Goal: Find specific page/section: Find specific page/section

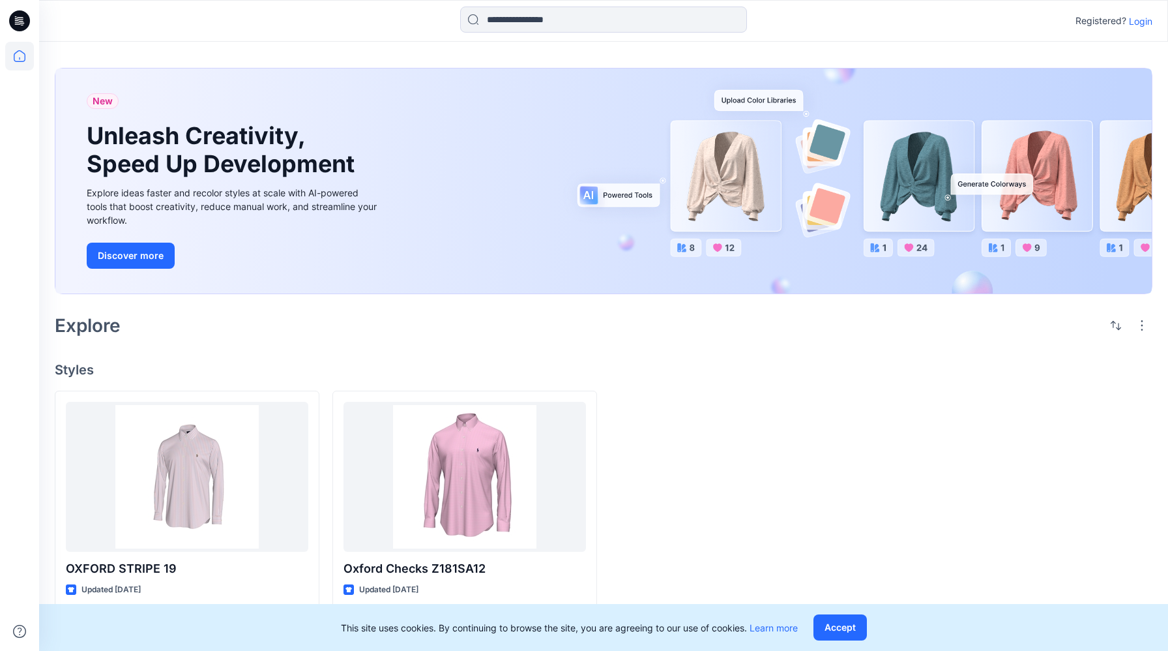
click at [1149, 19] on p "Login" at bounding box center [1140, 21] width 23 height 14
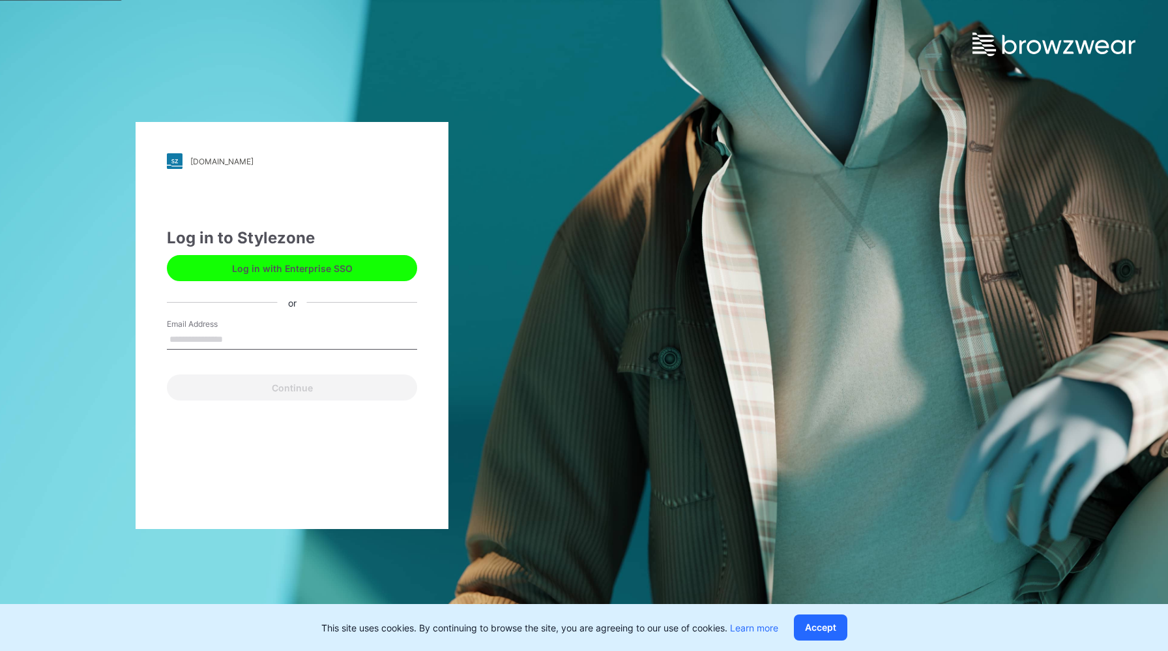
click at [257, 265] on button "Log in with Enterprise SSO" at bounding box center [292, 268] width 250 height 26
click at [230, 261] on button "Log in with Enterprise SSO" at bounding box center [292, 268] width 250 height 26
click at [248, 340] on input "Email Address" at bounding box center [292, 340] width 250 height 20
type input "**********"
click at [293, 396] on button "Continue" at bounding box center [292, 387] width 250 height 26
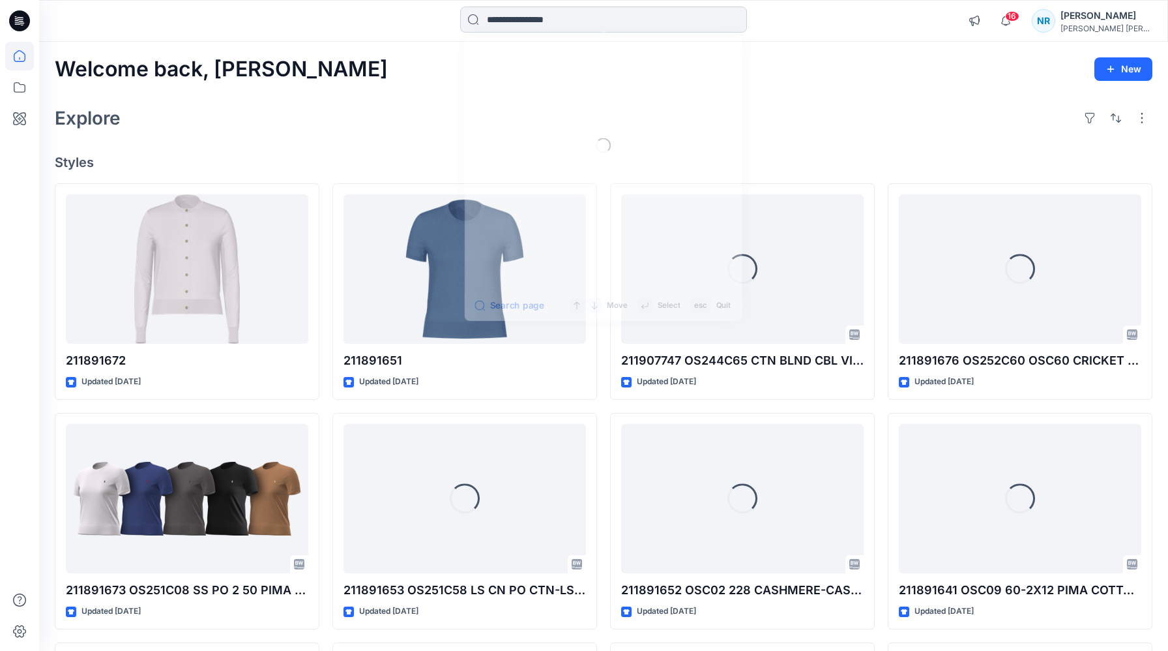
click at [645, 18] on input at bounding box center [603, 20] width 287 height 26
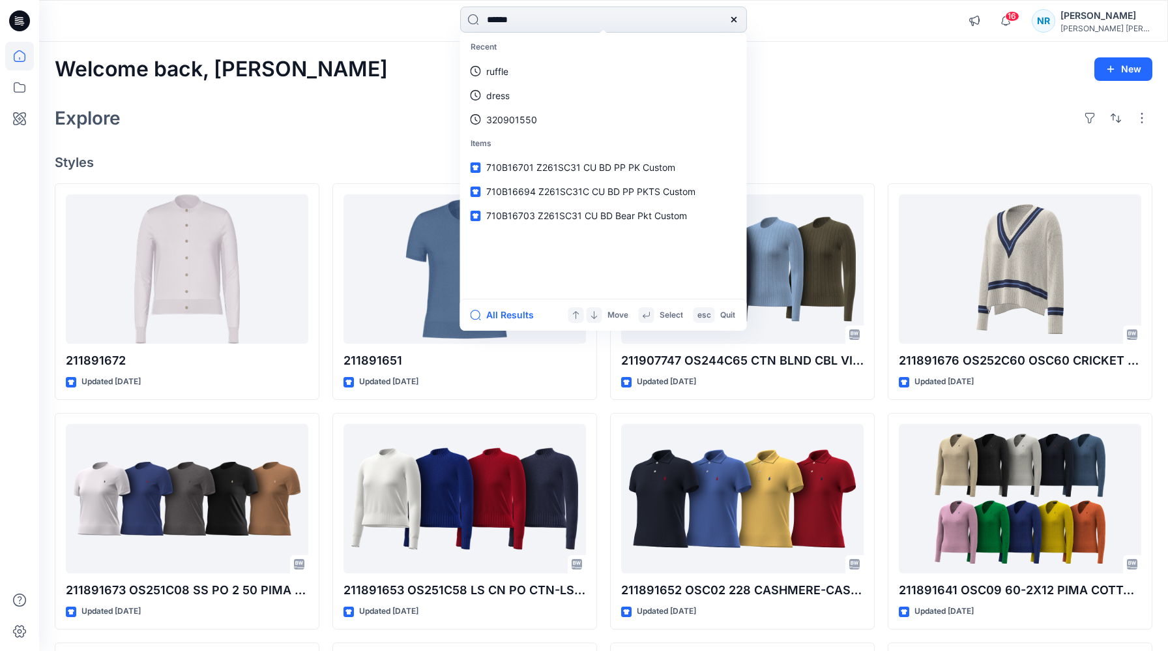
type input "*******"
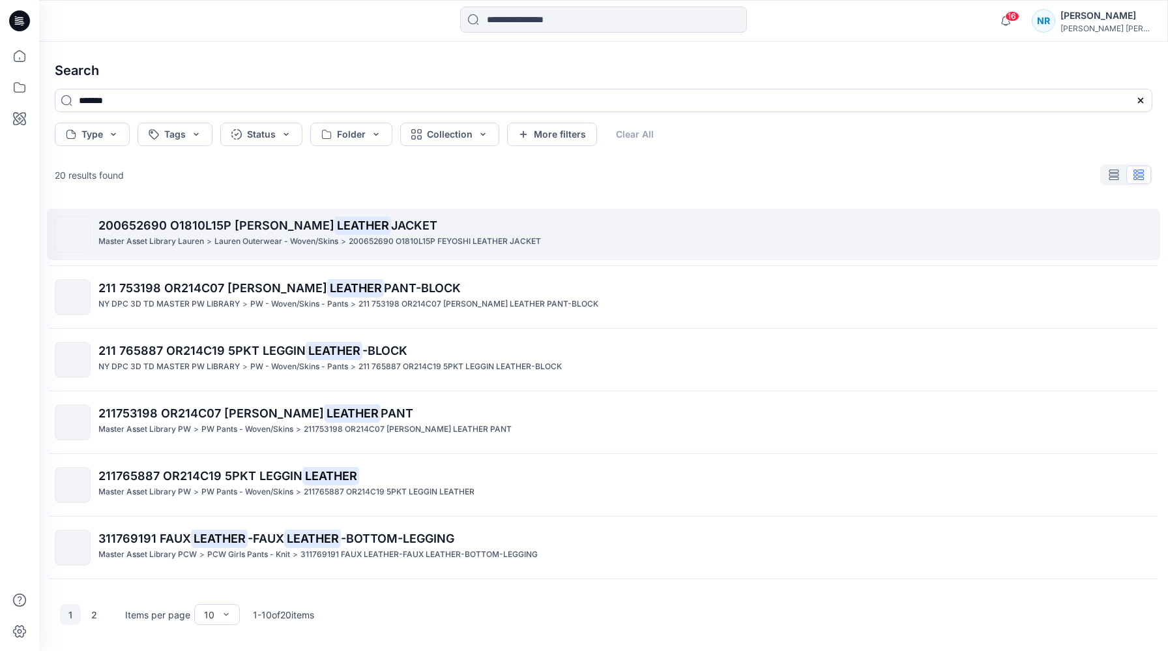
click at [334, 233] on mark "LEATHER" at bounding box center [362, 225] width 57 height 18
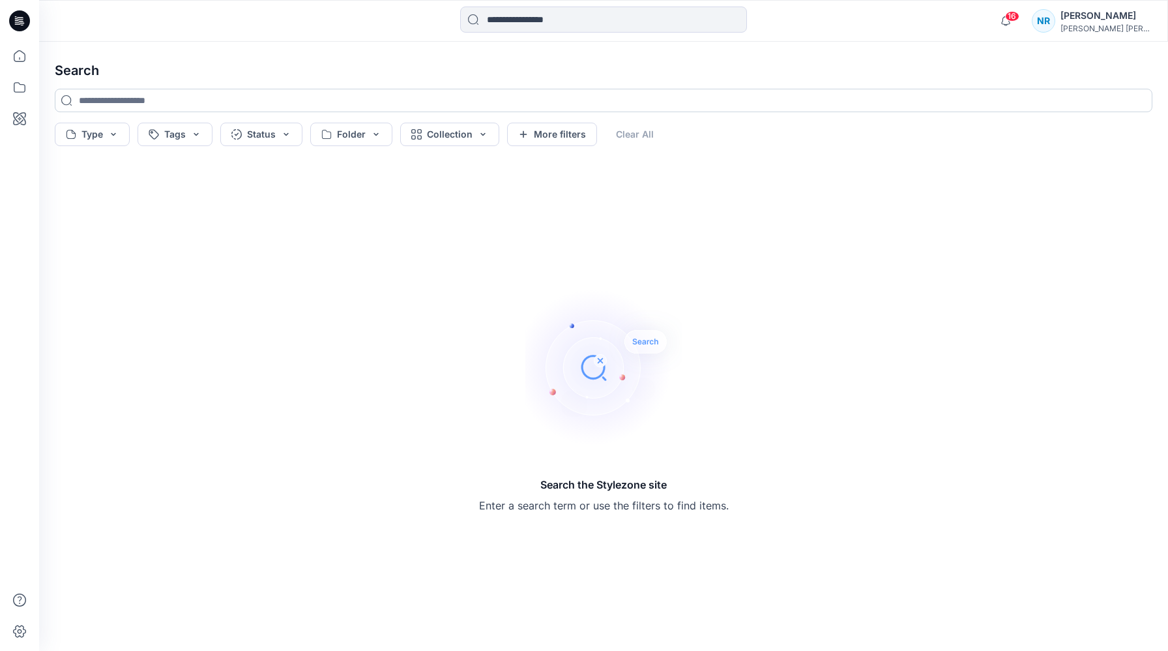
click at [328, 100] on input at bounding box center [604, 100] width 1098 height 23
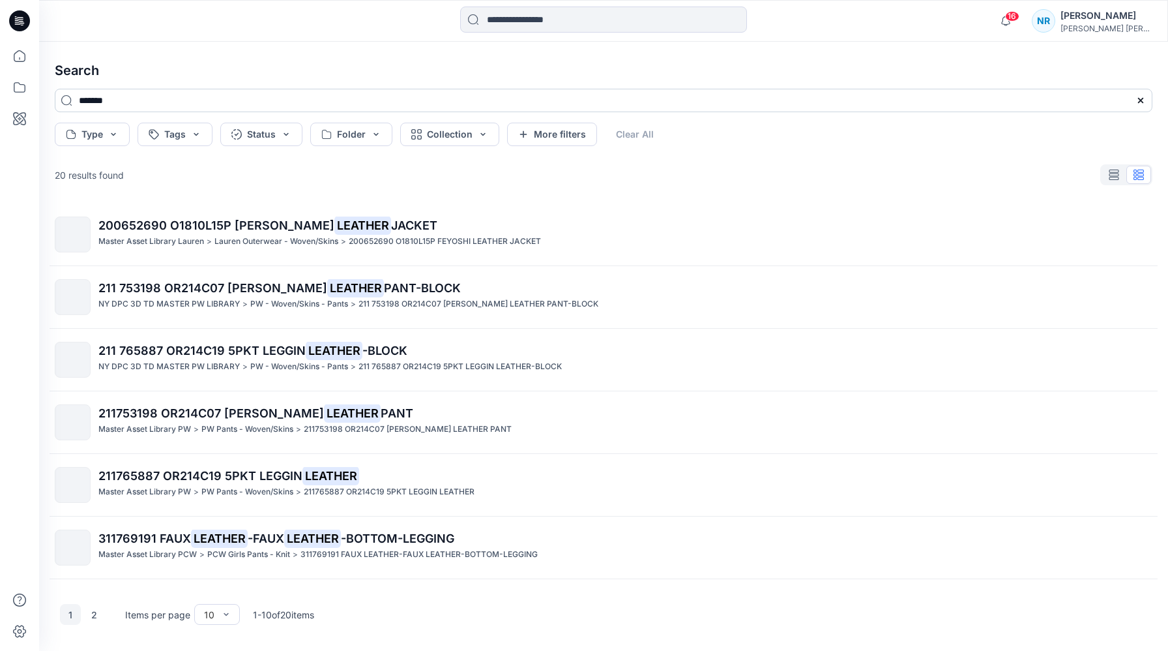
type input "*******"
click at [479, 136] on button "Collection" at bounding box center [449, 134] width 99 height 23
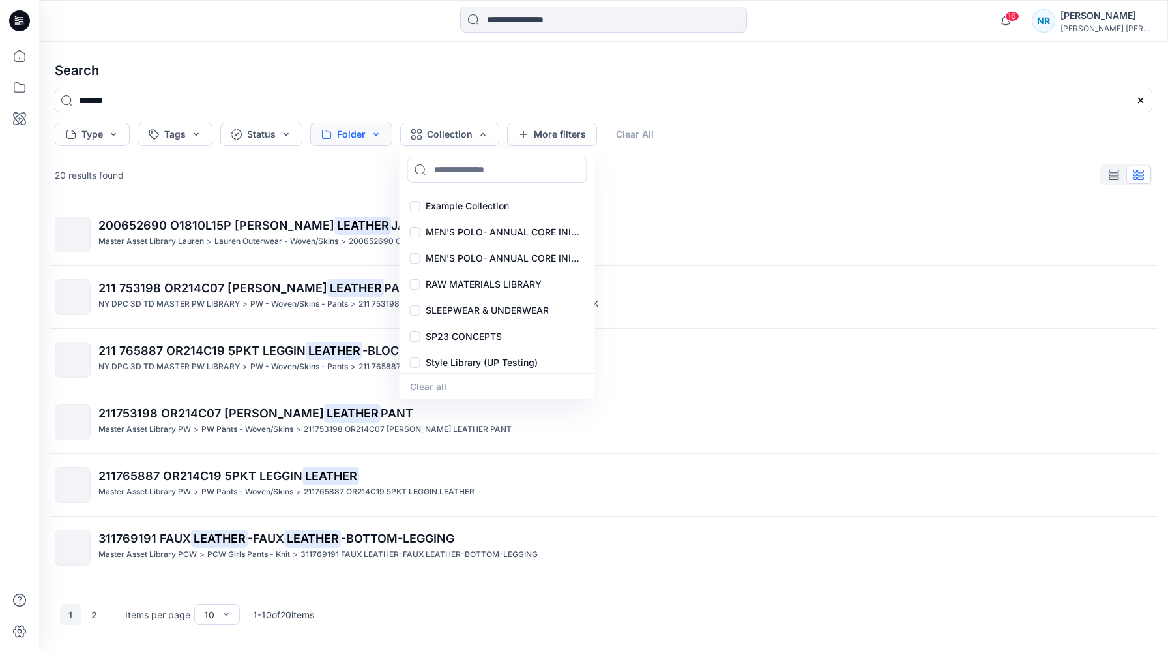
click at [379, 133] on button "Folder" at bounding box center [351, 134] width 82 height 23
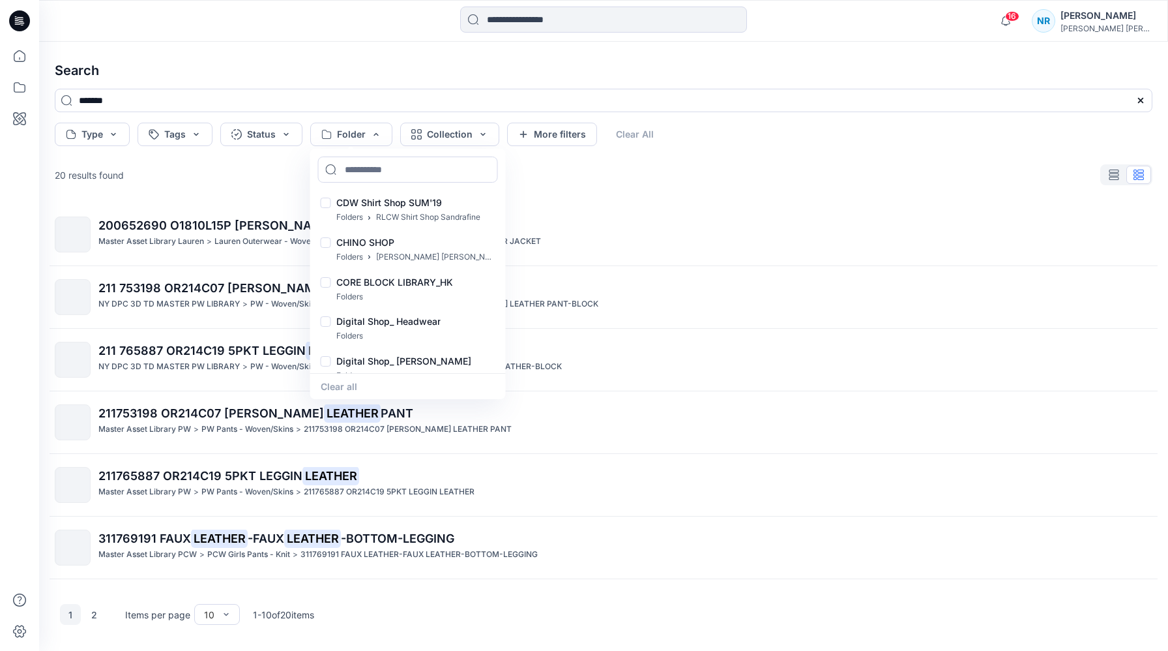
scroll to position [1267, 0]
click at [323, 322] on div at bounding box center [326, 322] width 10 height 14
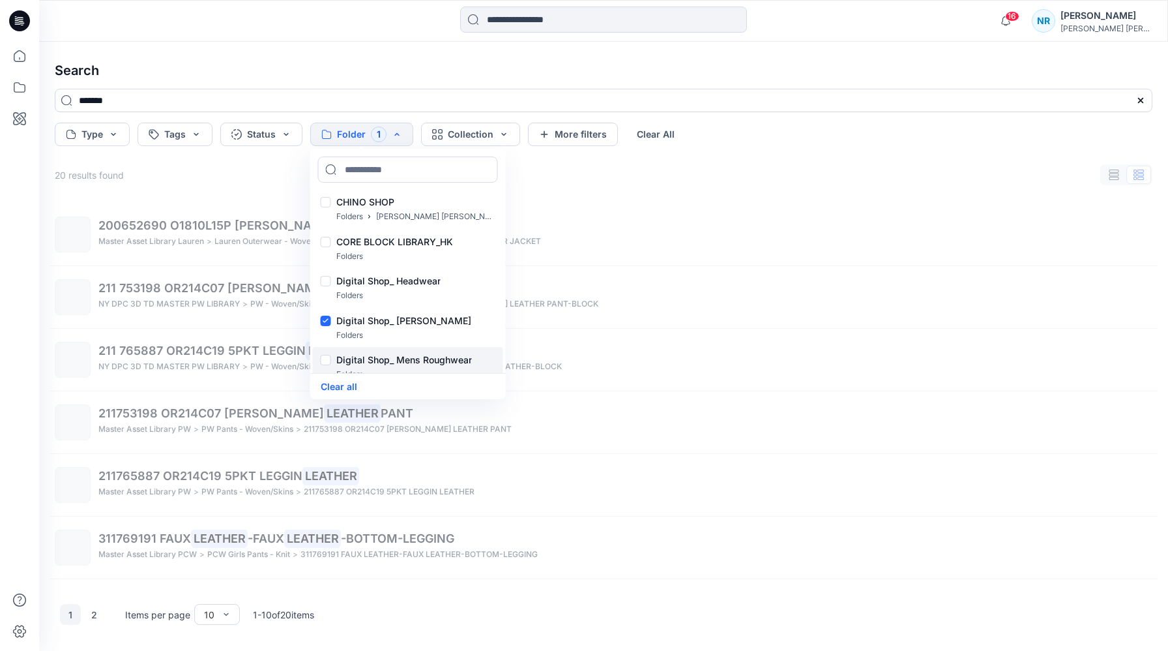
click at [324, 357] on div at bounding box center [326, 362] width 10 height 14
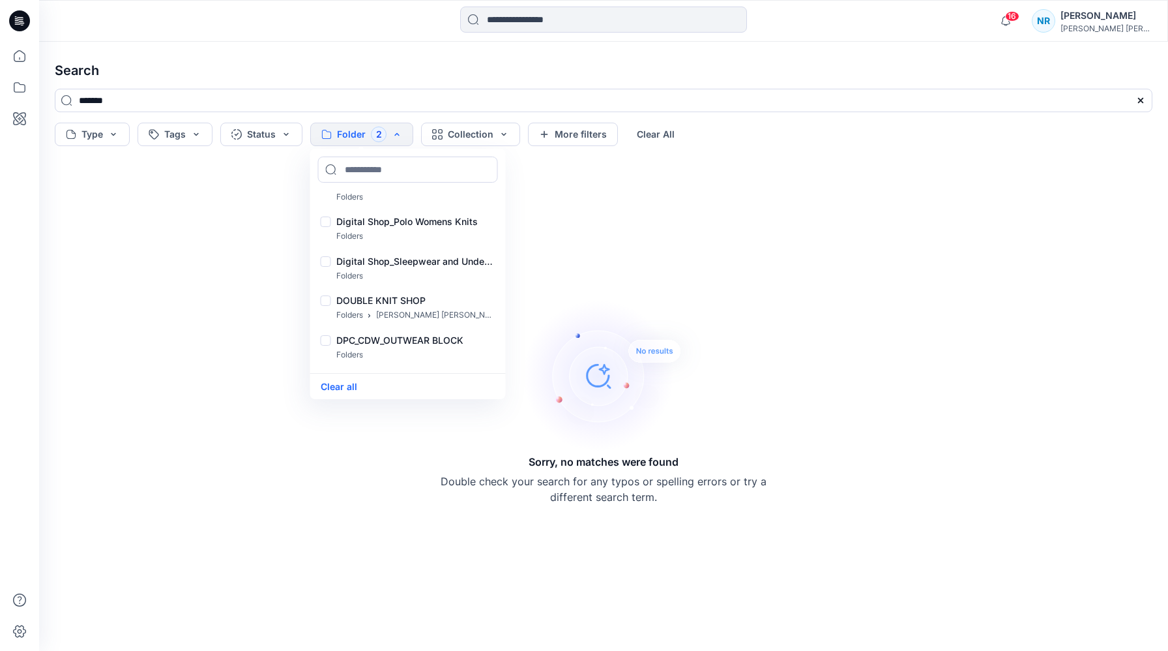
scroll to position [1741, 0]
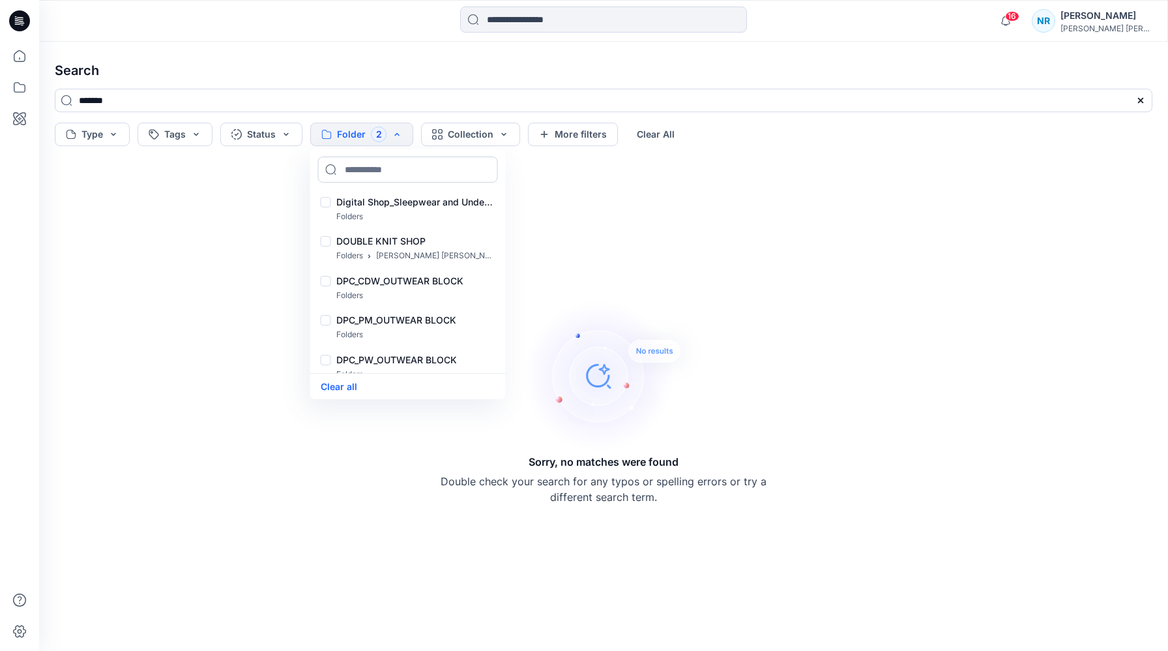
click at [410, 165] on input at bounding box center [408, 169] width 180 height 26
type input "****"
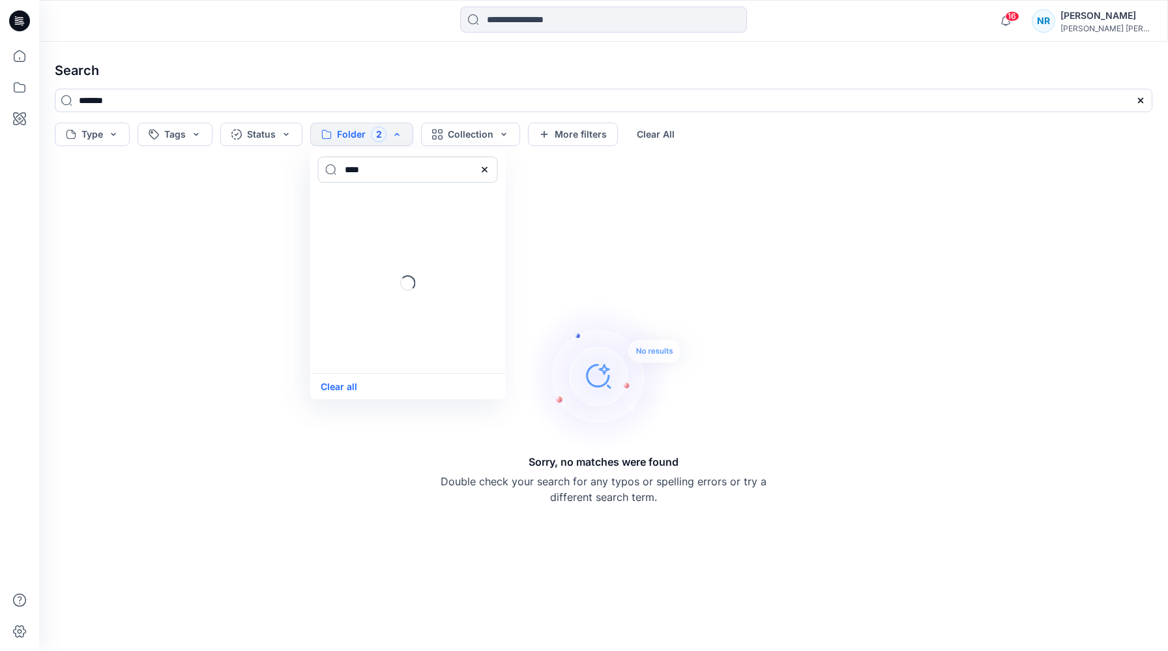
scroll to position [0, 0]
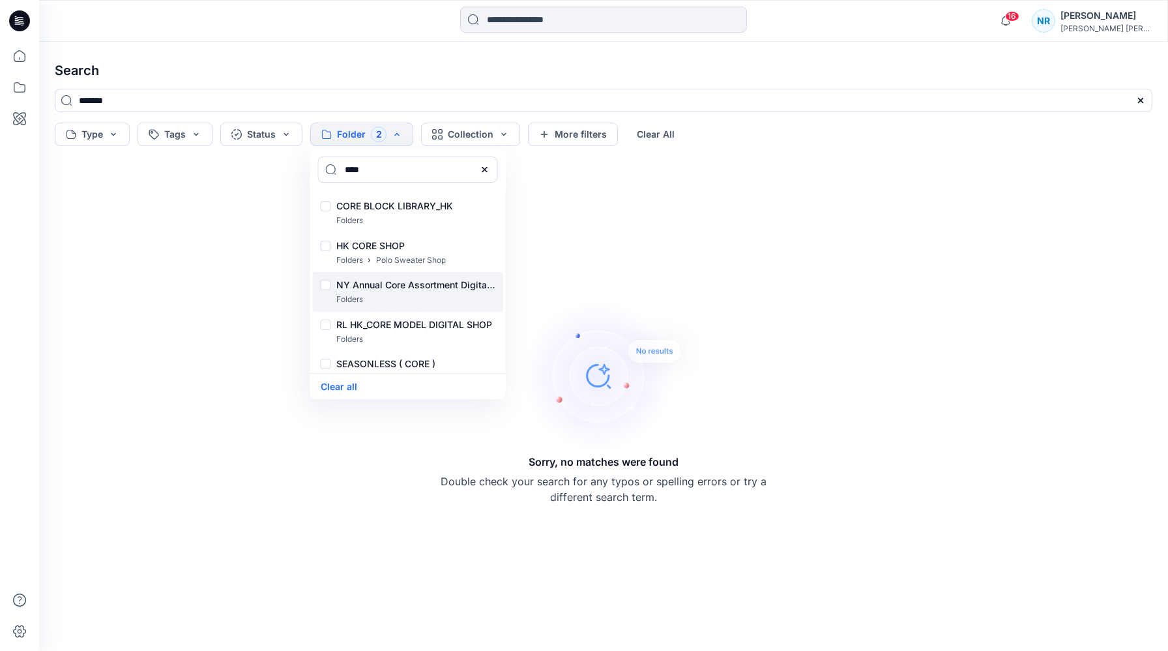
click at [329, 282] on div at bounding box center [326, 287] width 10 height 14
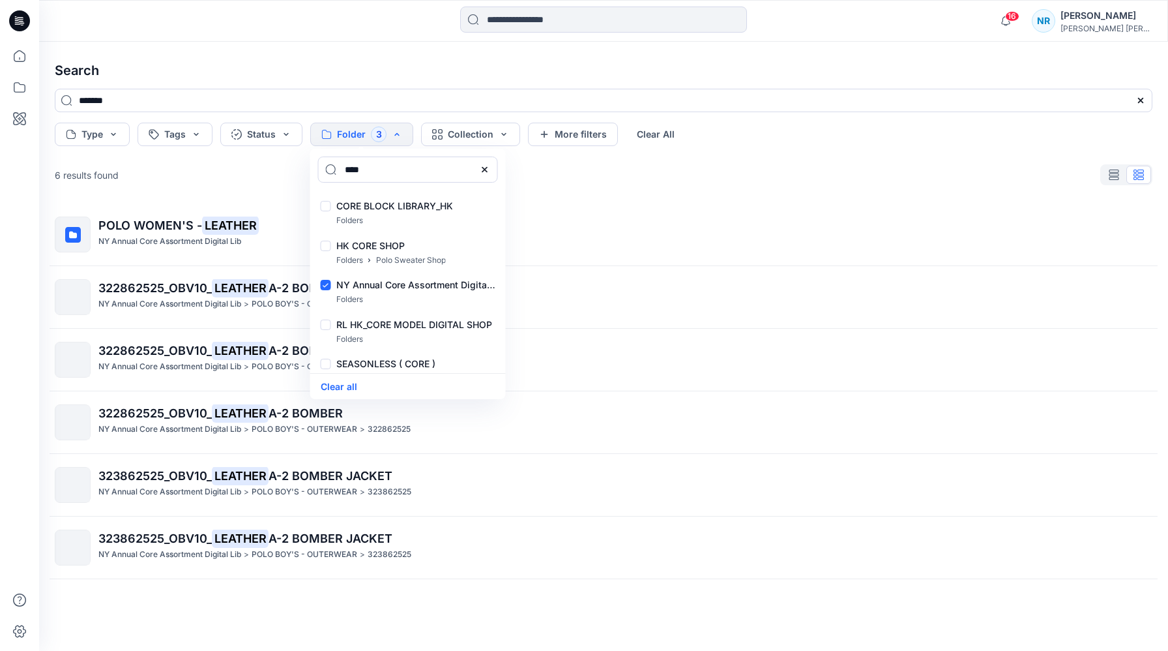
click at [581, 177] on div "6 results found" at bounding box center [603, 175] width 1119 height 26
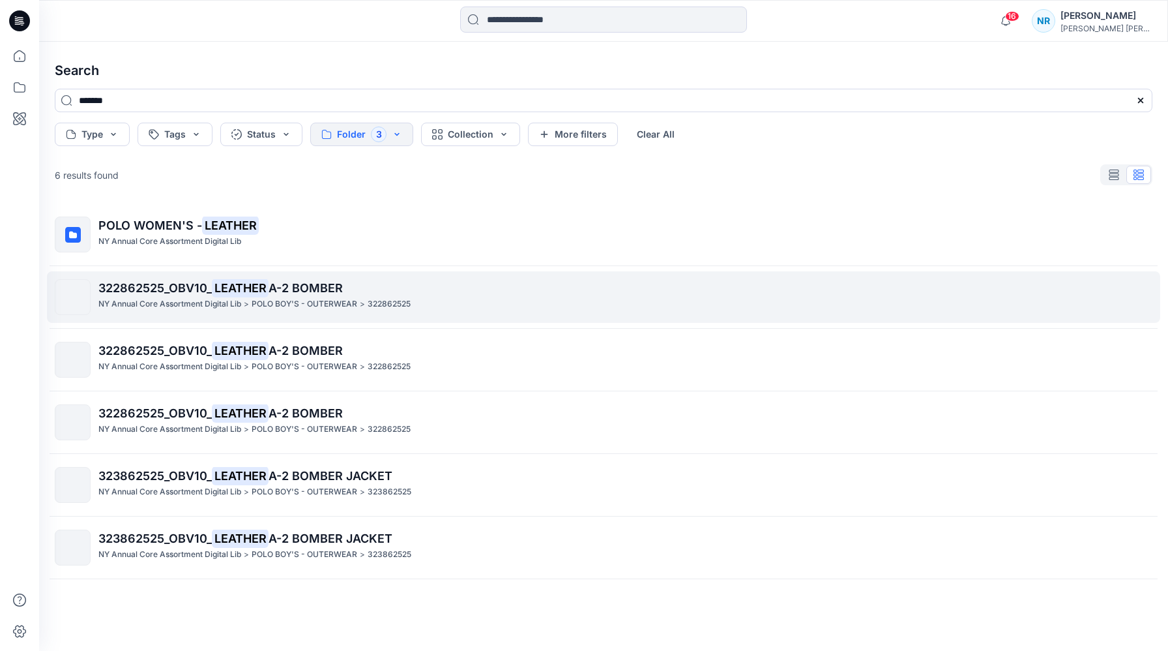
click at [115, 284] on span "322862525_OBV10_" at bounding box center [154, 288] width 113 height 14
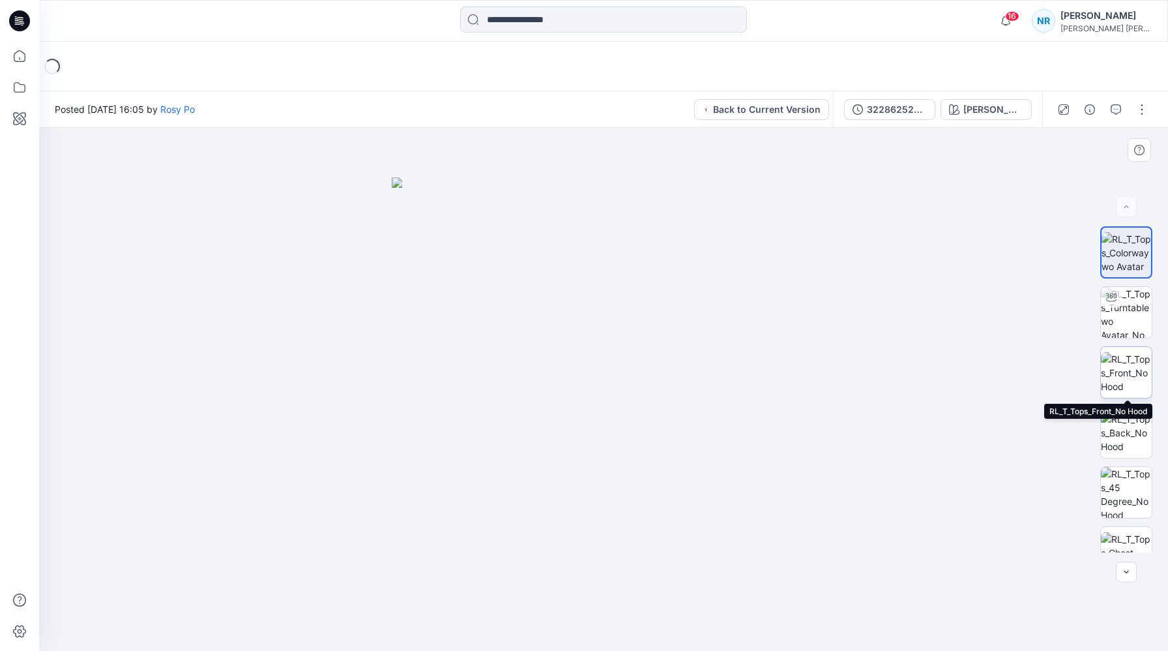
click at [1138, 362] on img at bounding box center [1126, 372] width 51 height 41
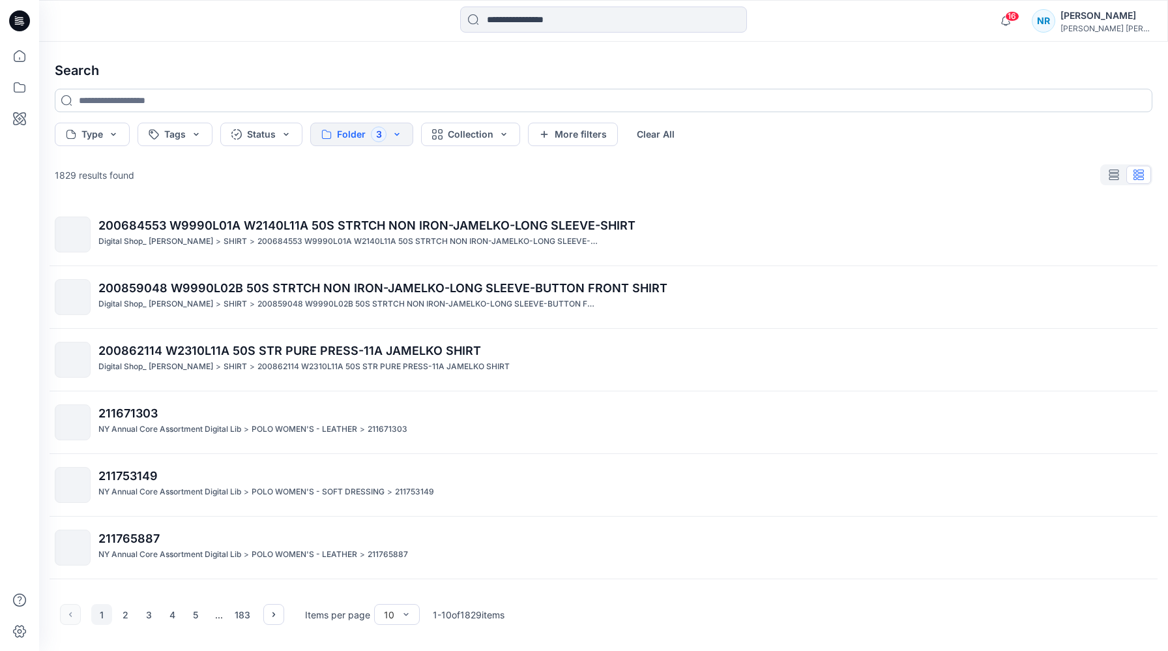
click at [169, 98] on input at bounding box center [604, 100] width 1098 height 23
click at [20, 58] on icon at bounding box center [19, 58] width 1 height 3
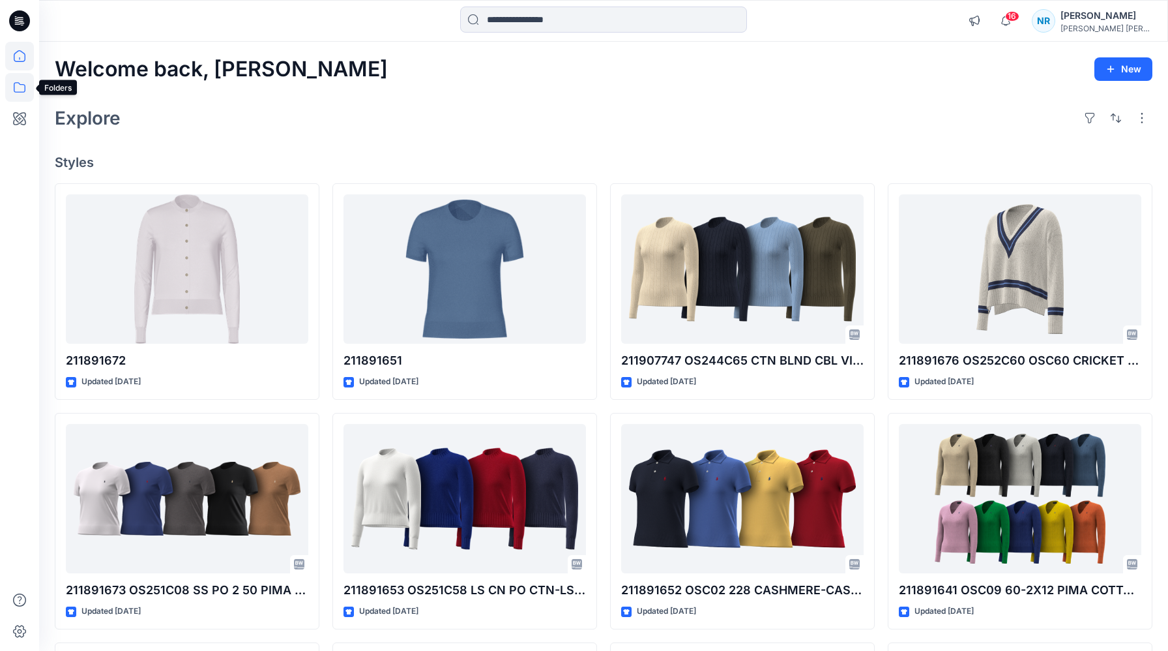
click at [20, 85] on icon at bounding box center [19, 87] width 29 height 29
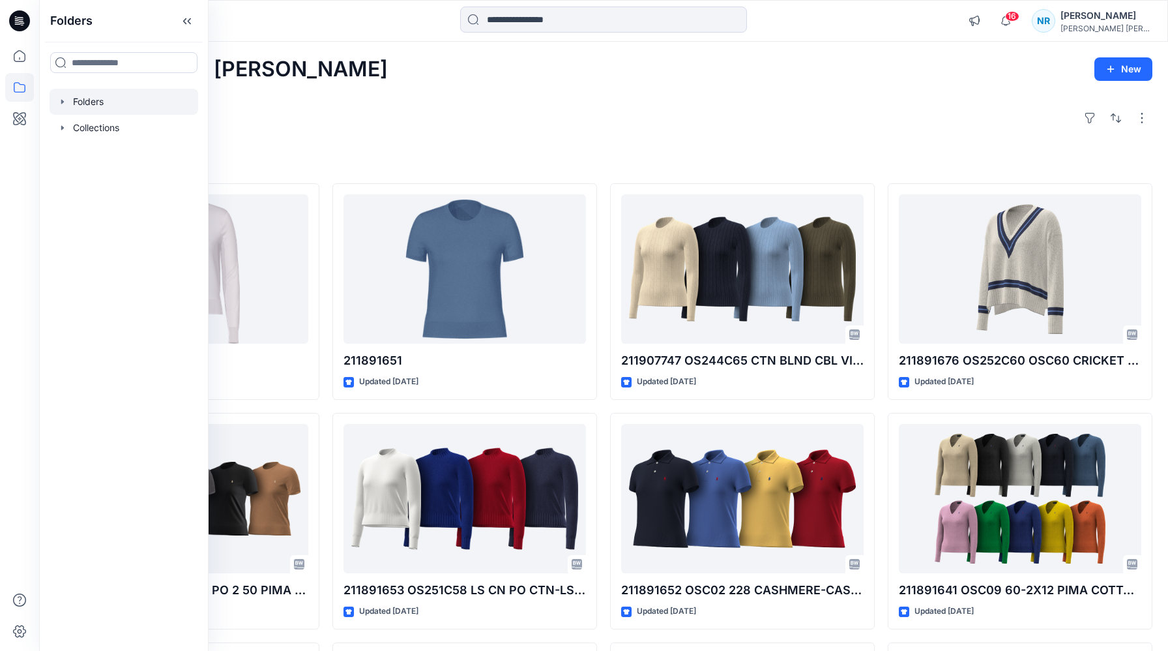
click at [61, 100] on icon "button" at bounding box center [62, 101] width 3 height 5
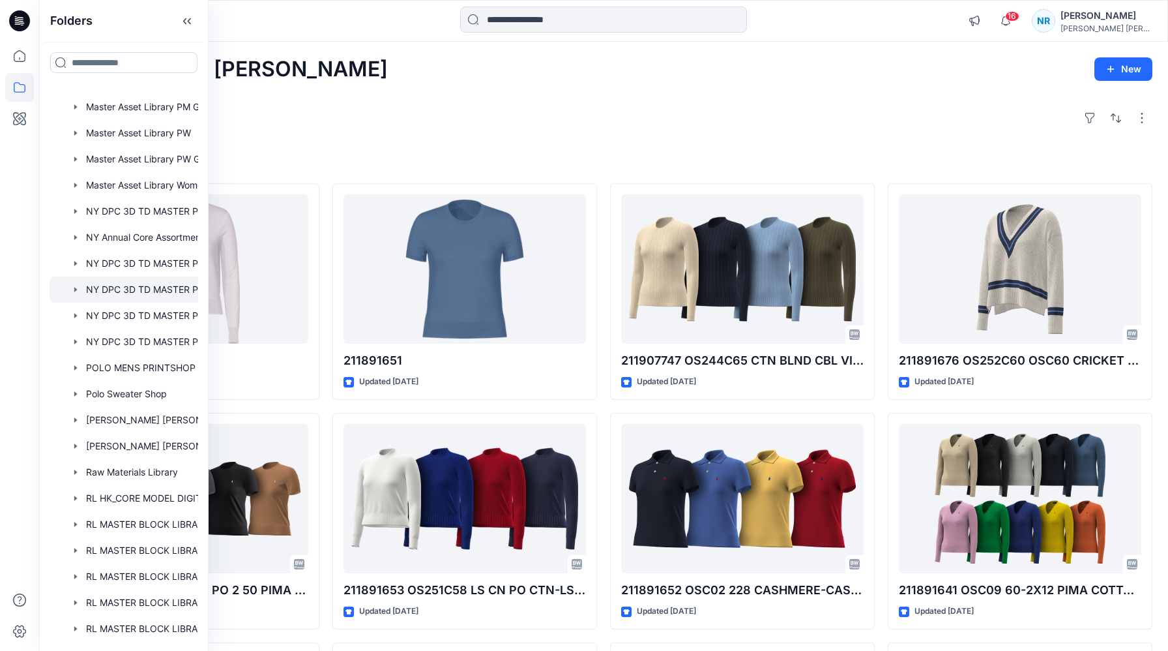
scroll to position [593, 0]
click at [126, 235] on div at bounding box center [141, 239] width 183 height 26
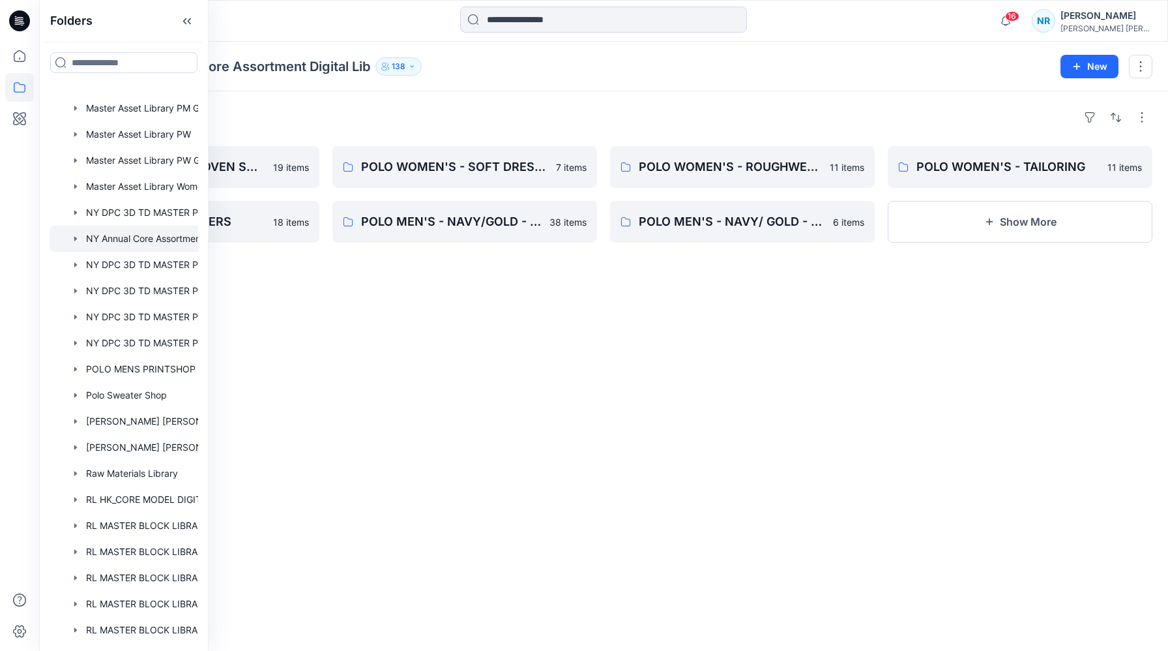
click at [281, 97] on div "Folders POLO WOMEN'S - WOVEN SHIRT 19 items POLO GIRL'S - SWEATERS 18 items POL…" at bounding box center [603, 370] width 1129 height 559
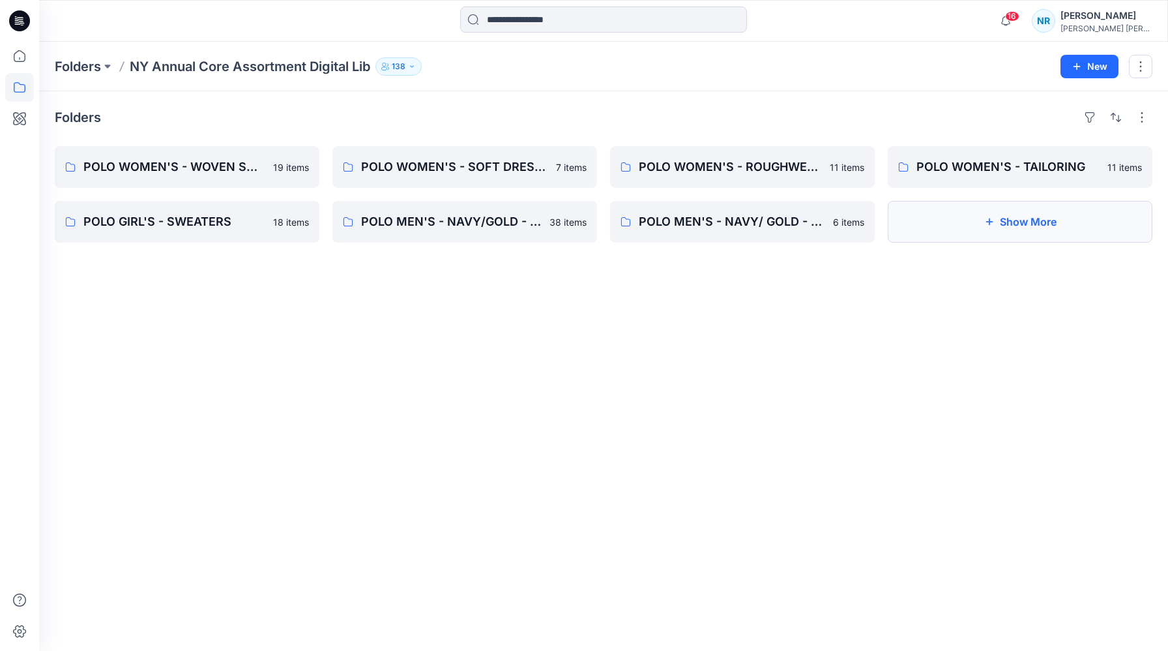
click at [973, 205] on button "Show More" at bounding box center [1020, 222] width 265 height 42
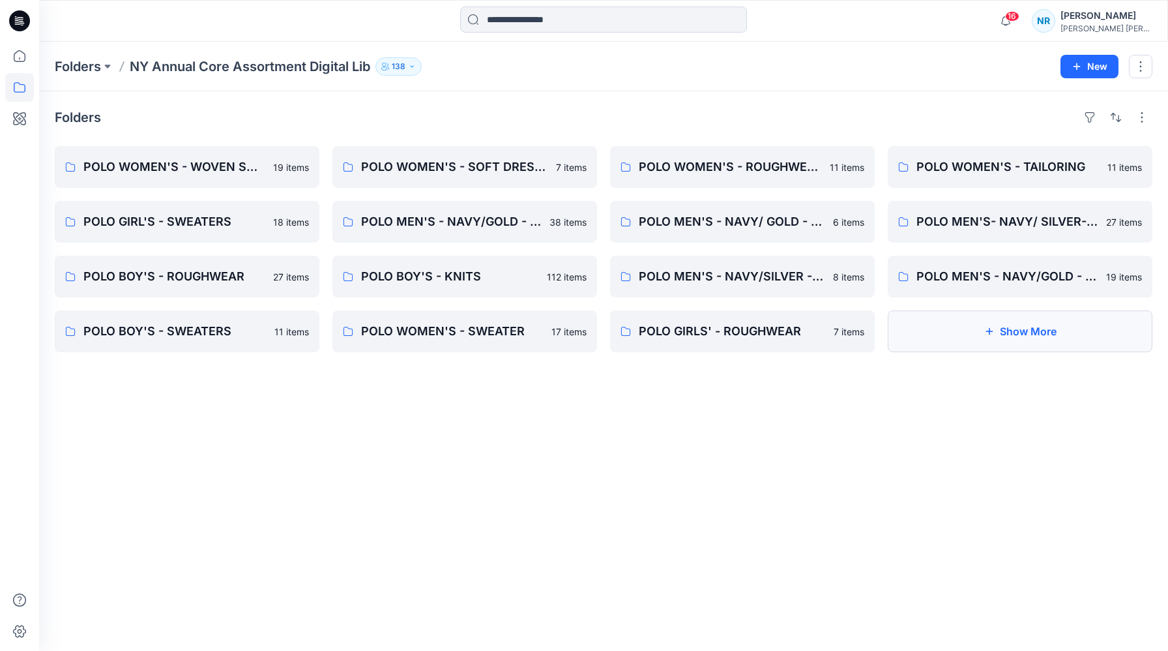
click at [933, 341] on button "Show More" at bounding box center [1020, 331] width 265 height 42
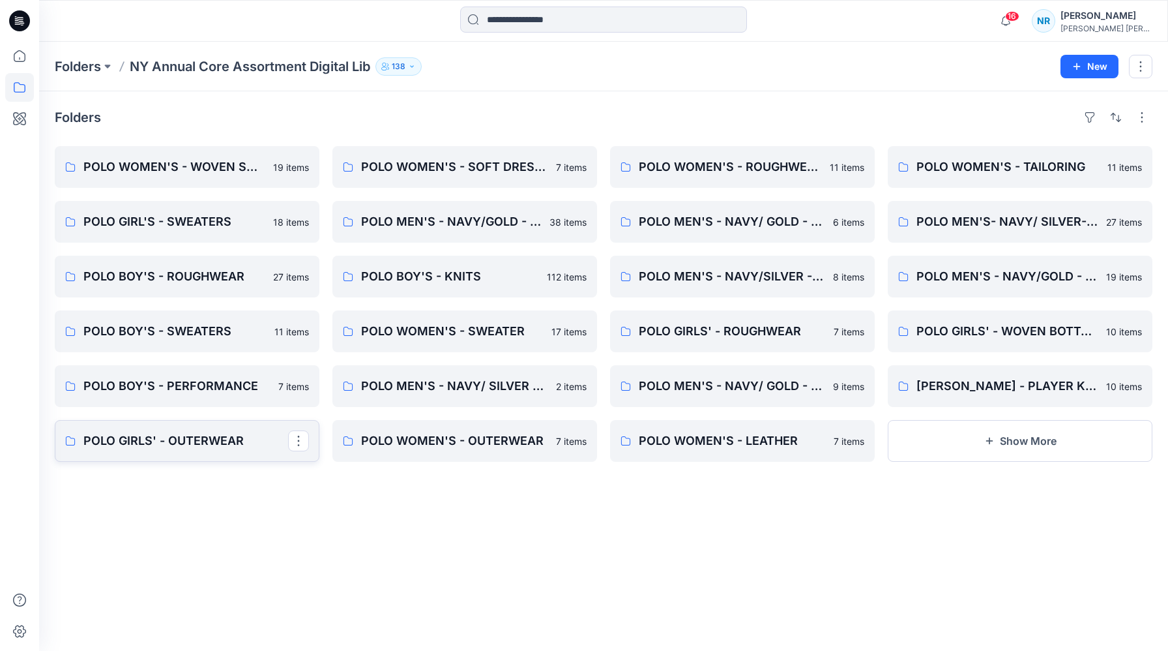
click at [190, 434] on p "POLO GIRLS' - OUTERWEAR" at bounding box center [185, 441] width 205 height 18
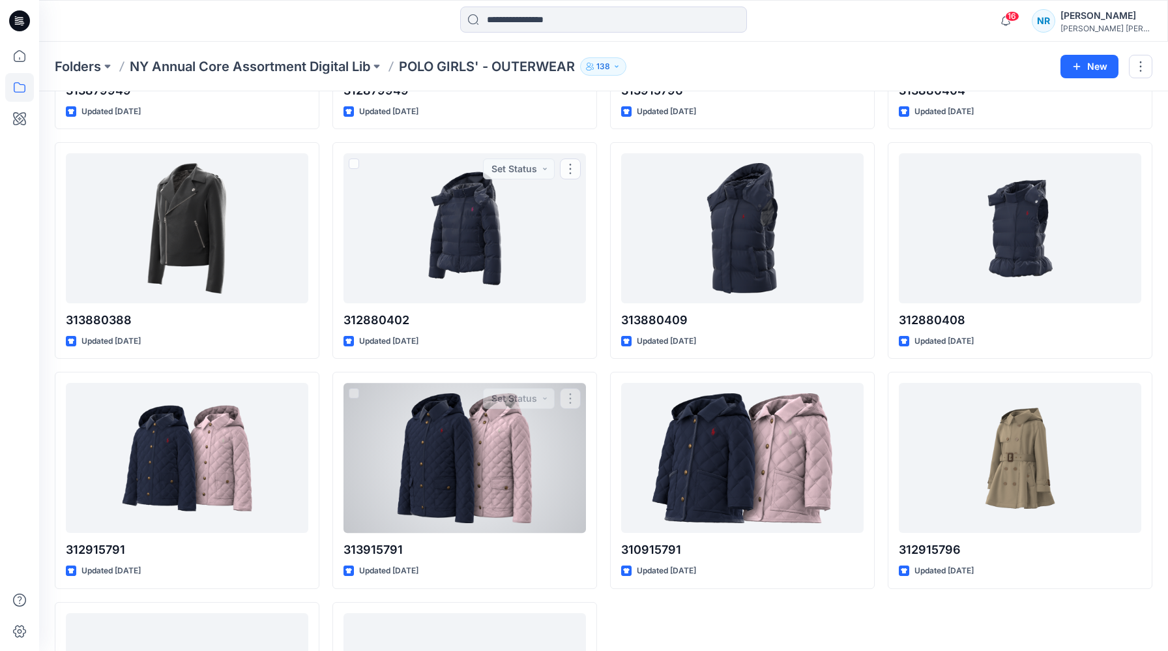
scroll to position [237, 0]
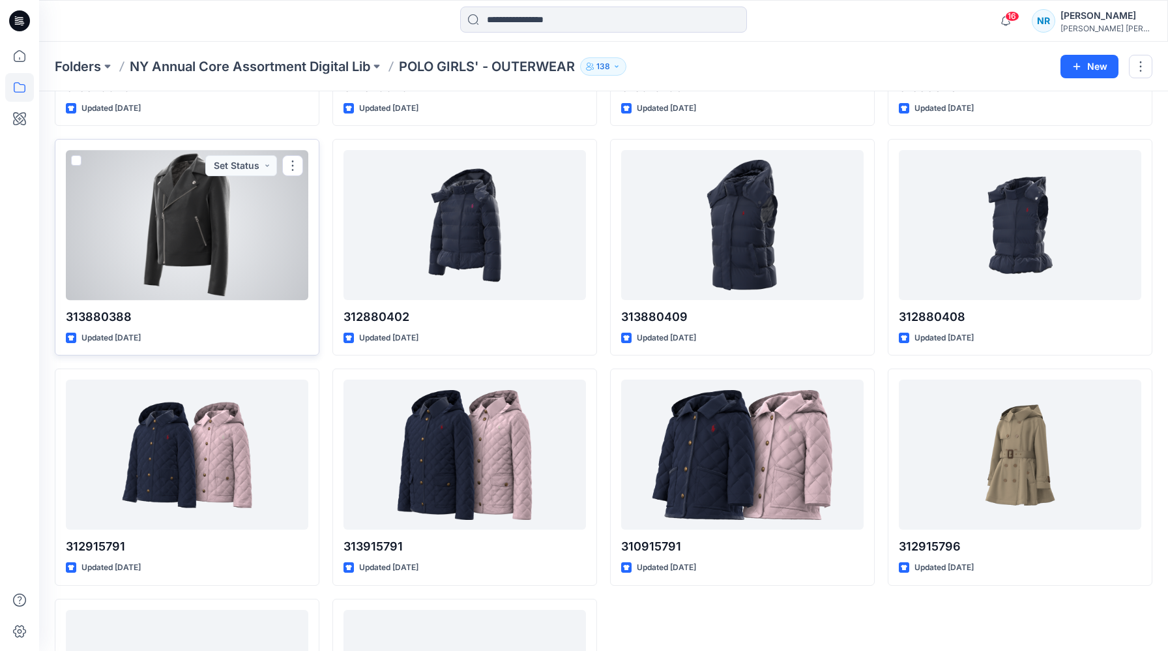
click at [174, 223] on div at bounding box center [187, 225] width 242 height 150
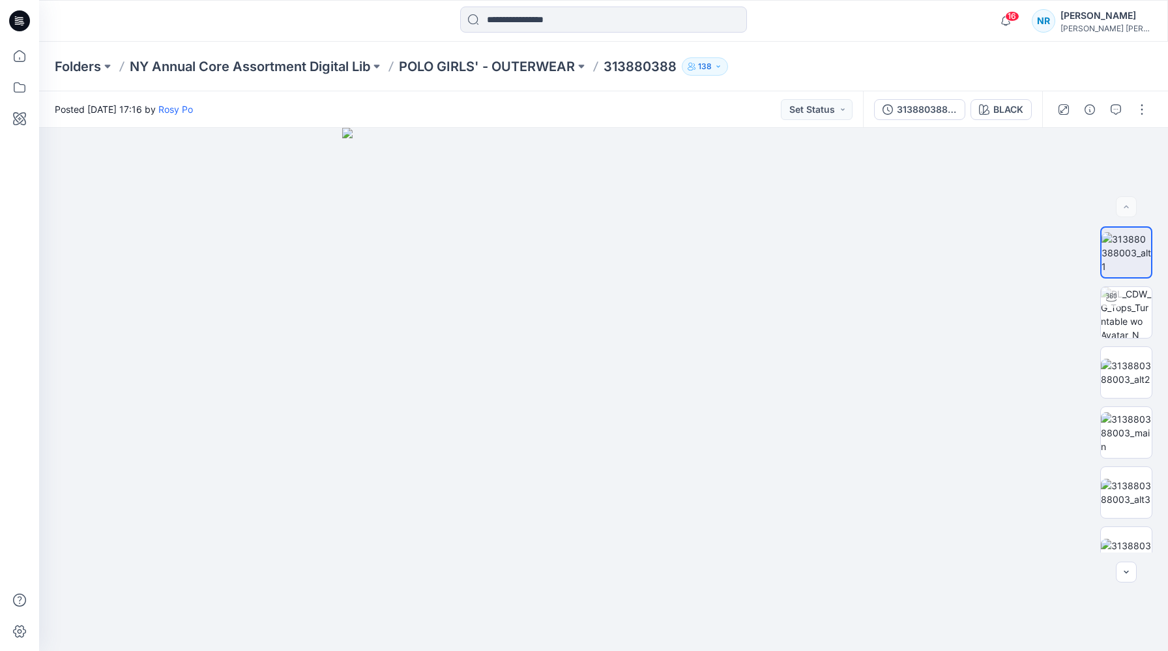
click at [158, 35] on div "16 Notifications Rosy Po has updated 350270 021 211 with 350270 021 211 Wednesd…" at bounding box center [603, 21] width 1129 height 42
click at [95, 18] on div at bounding box center [180, 21] width 282 height 29
click at [158, 27] on div at bounding box center [180, 21] width 282 height 29
click at [428, 102] on div "Posted Sunday, September 24, 2023 17:16 by Rosy Po Set Status" at bounding box center [451, 109] width 824 height 36
click at [489, 96] on div "Posted Sunday, September 24, 2023 17:16 by Rosy Po Set Status" at bounding box center [451, 109] width 824 height 36
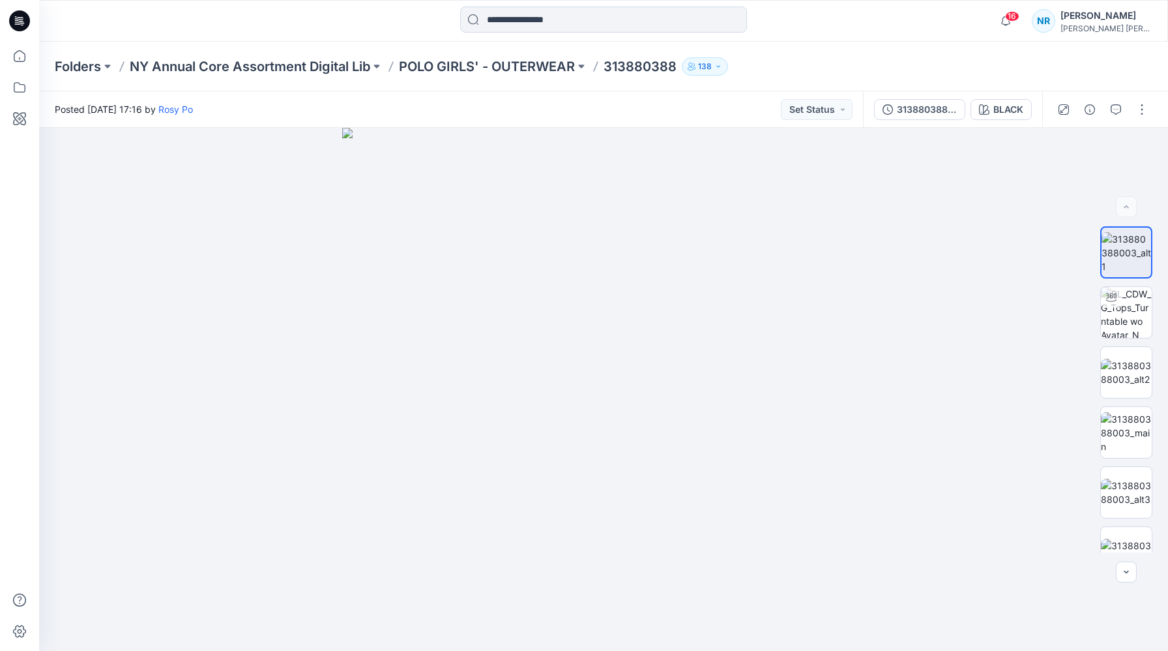
click at [427, 104] on div "Posted Sunday, September 24, 2023 17:16 by Rosy Po Set Status" at bounding box center [451, 109] width 824 height 36
click at [427, 103] on div "Posted Sunday, September 24, 2023 17:16 by Rosy Po Set Status" at bounding box center [451, 109] width 824 height 36
